Goal: Check status: Check status

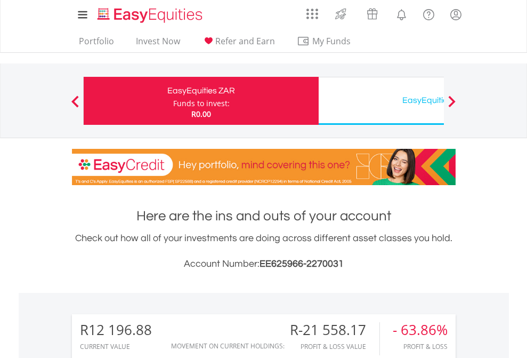
scroll to position [102, 167]
click at [173, 101] on div "Funds to invest:" at bounding box center [201, 103] width 56 height 11
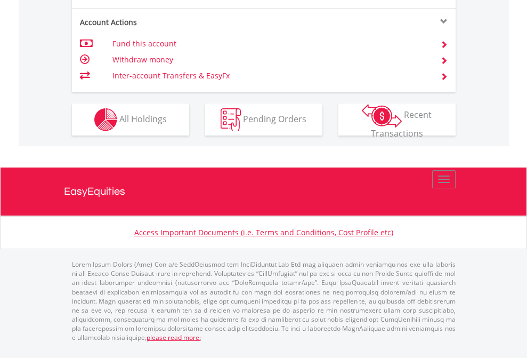
scroll to position [1000, 0]
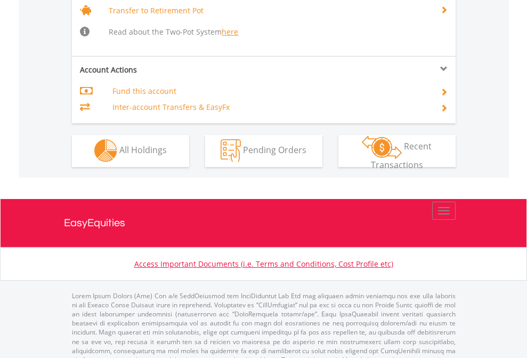
scroll to position [1059, 0]
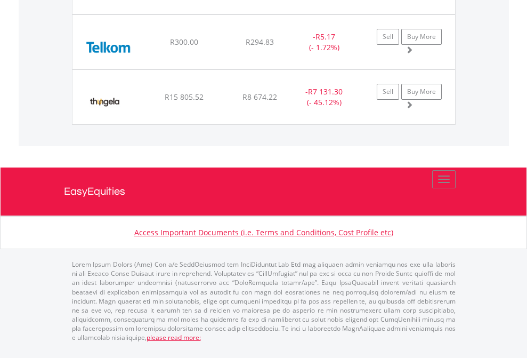
scroll to position [1186, 0]
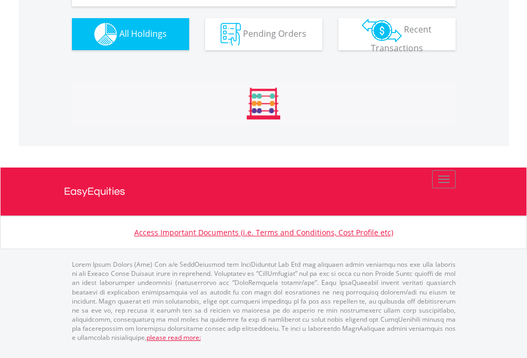
scroll to position [1185, 0]
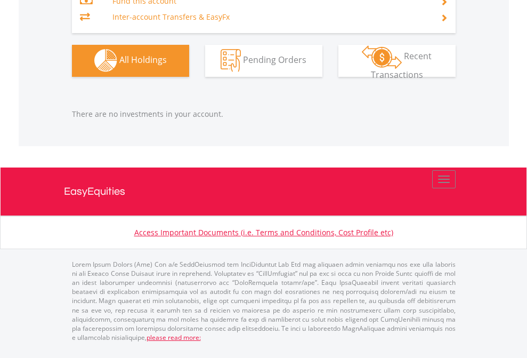
scroll to position [102, 167]
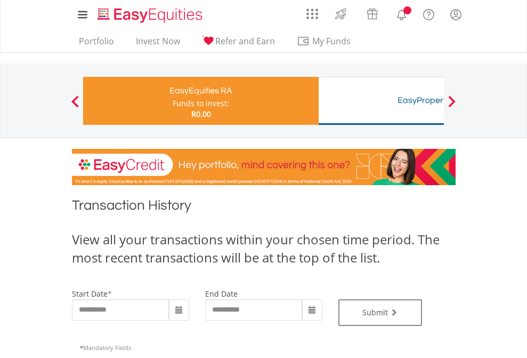
type input "**********"
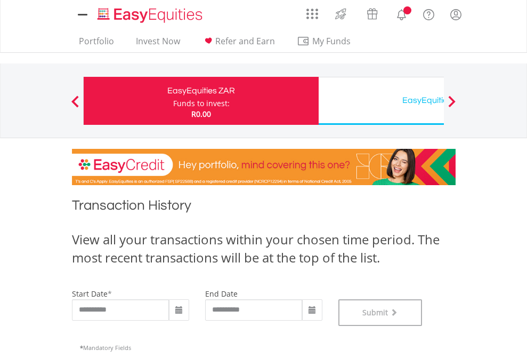
scroll to position [432, 0]
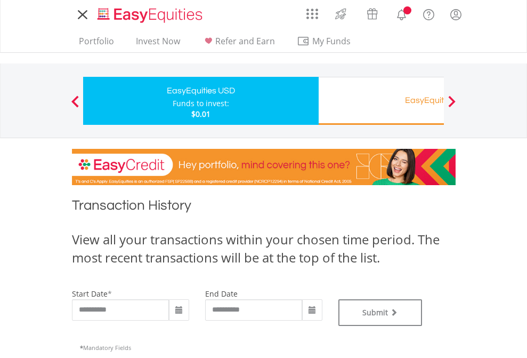
type input "**********"
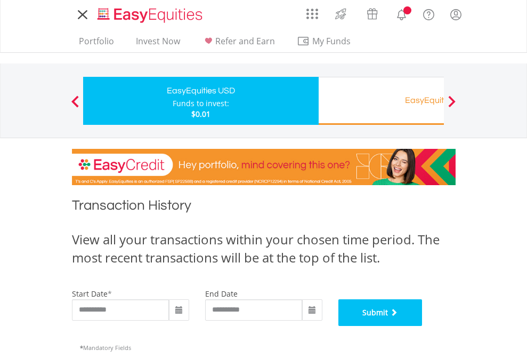
click at [423, 326] on button "Submit" at bounding box center [380, 312] width 84 height 27
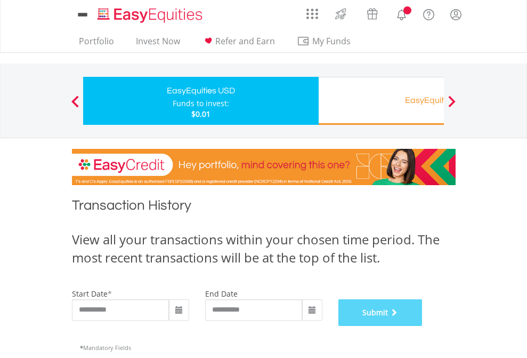
scroll to position [432, 0]
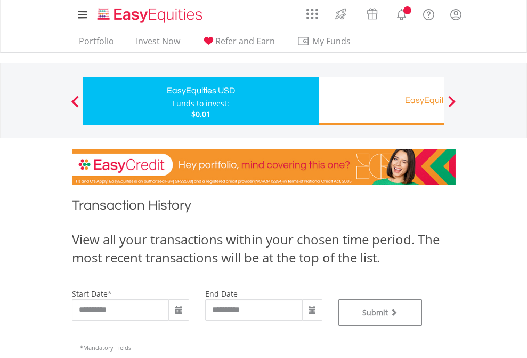
click at [381, 101] on div "EasyEquities RA" at bounding box center [436, 100] width 222 height 15
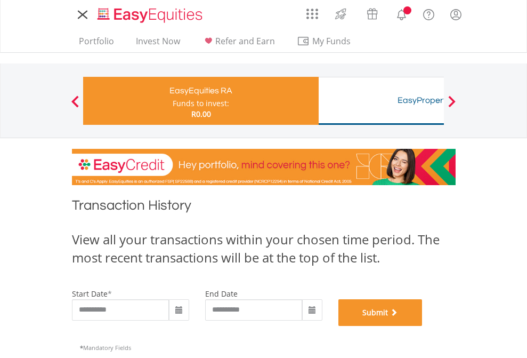
click at [423, 326] on button "Submit" at bounding box center [380, 312] width 84 height 27
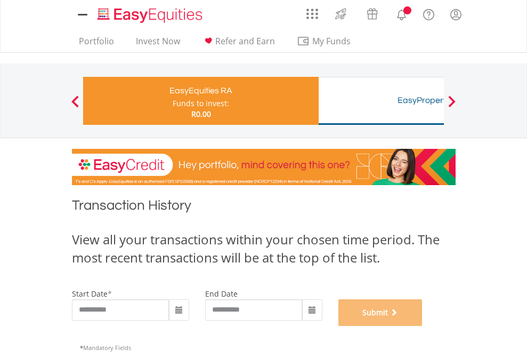
scroll to position [432, 0]
